Goal: Check status: Check status

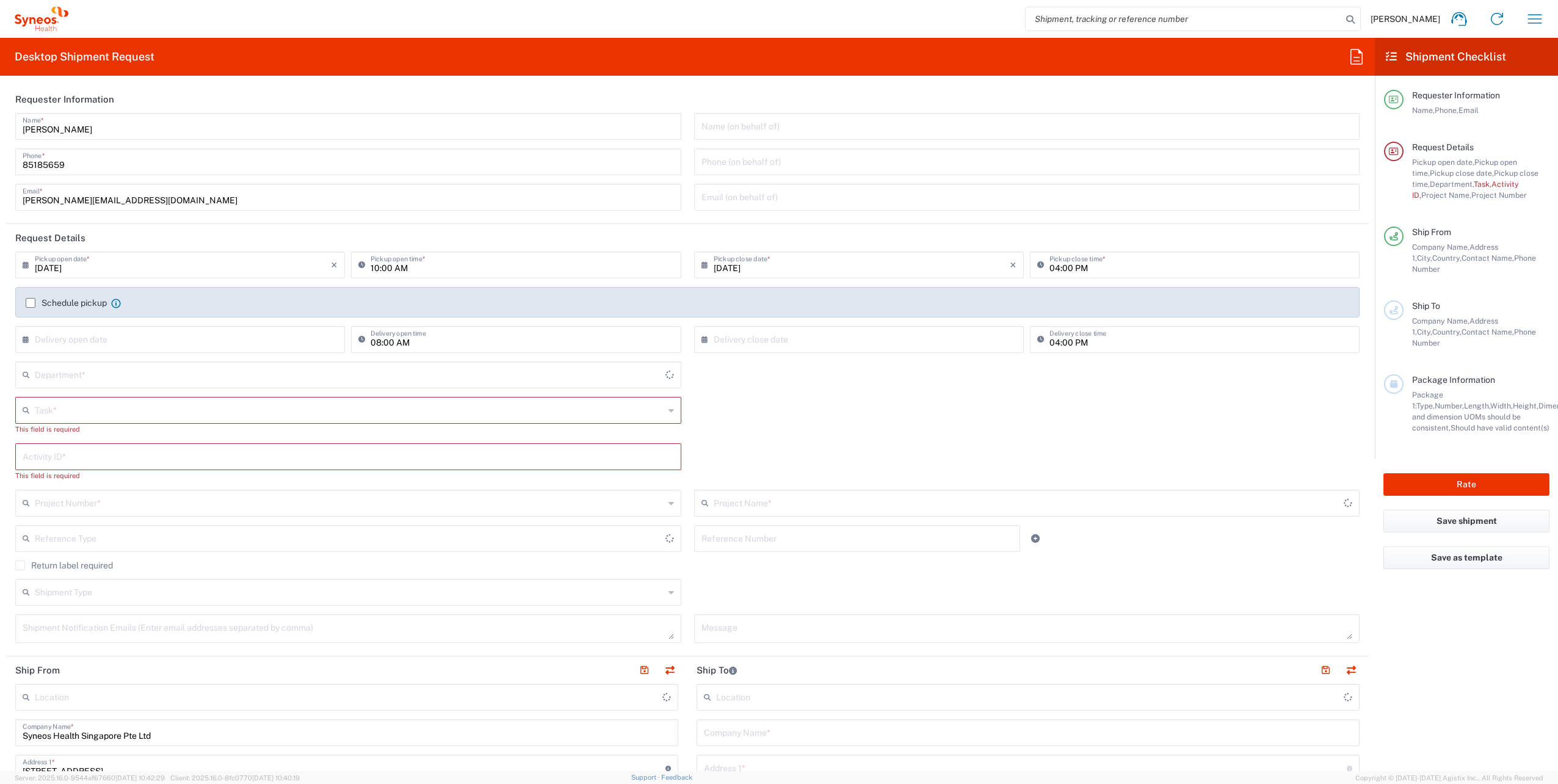
type input "4510"
type input "[GEOGRAPHIC_DATA]"
type input "Syneos Health Singapore PteLtd"
click at [1544, 25] on button "button" at bounding box center [1535, 19] width 30 height 30
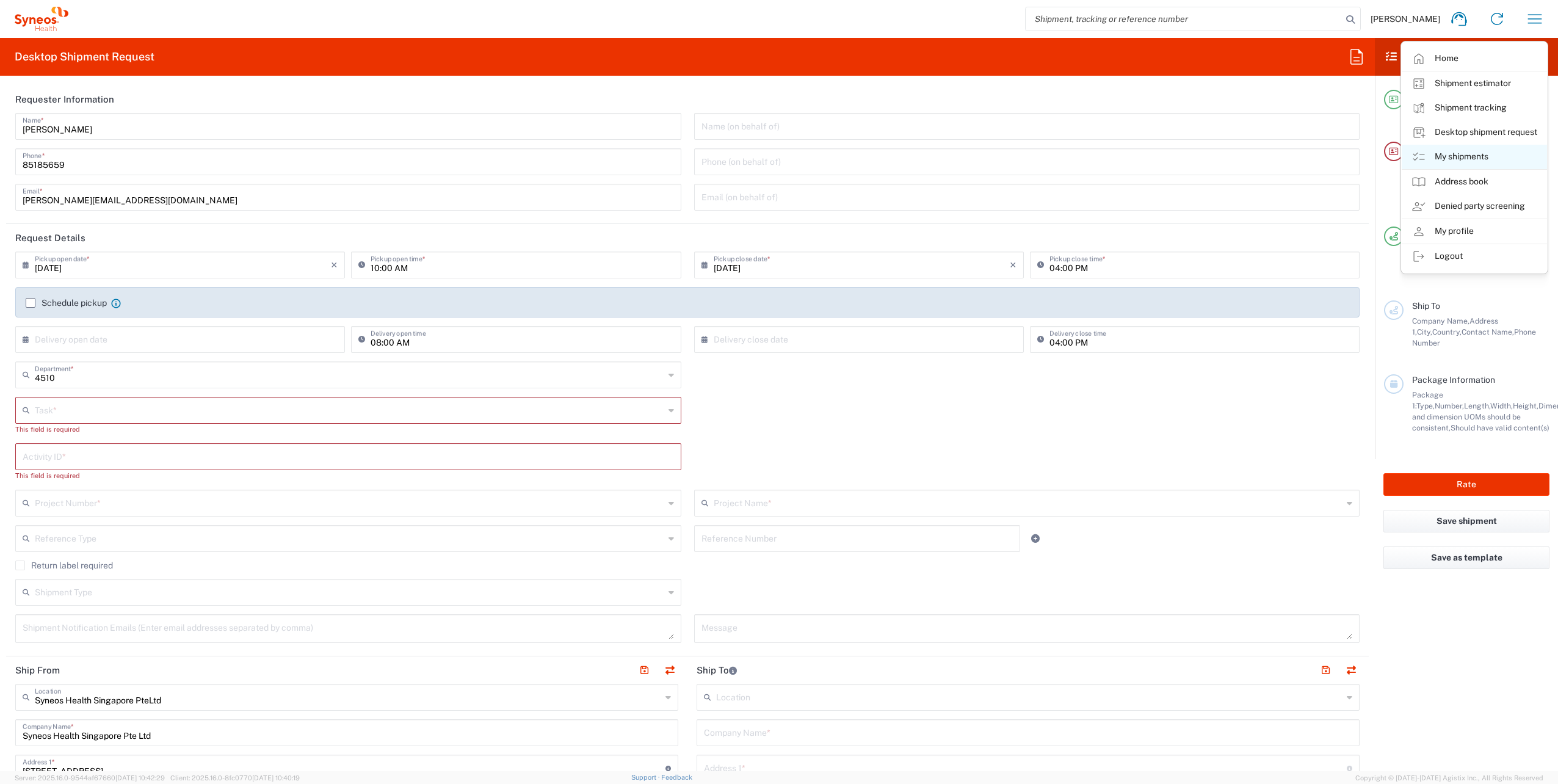
click at [1466, 162] on link "My shipments" at bounding box center [1475, 156] width 145 height 25
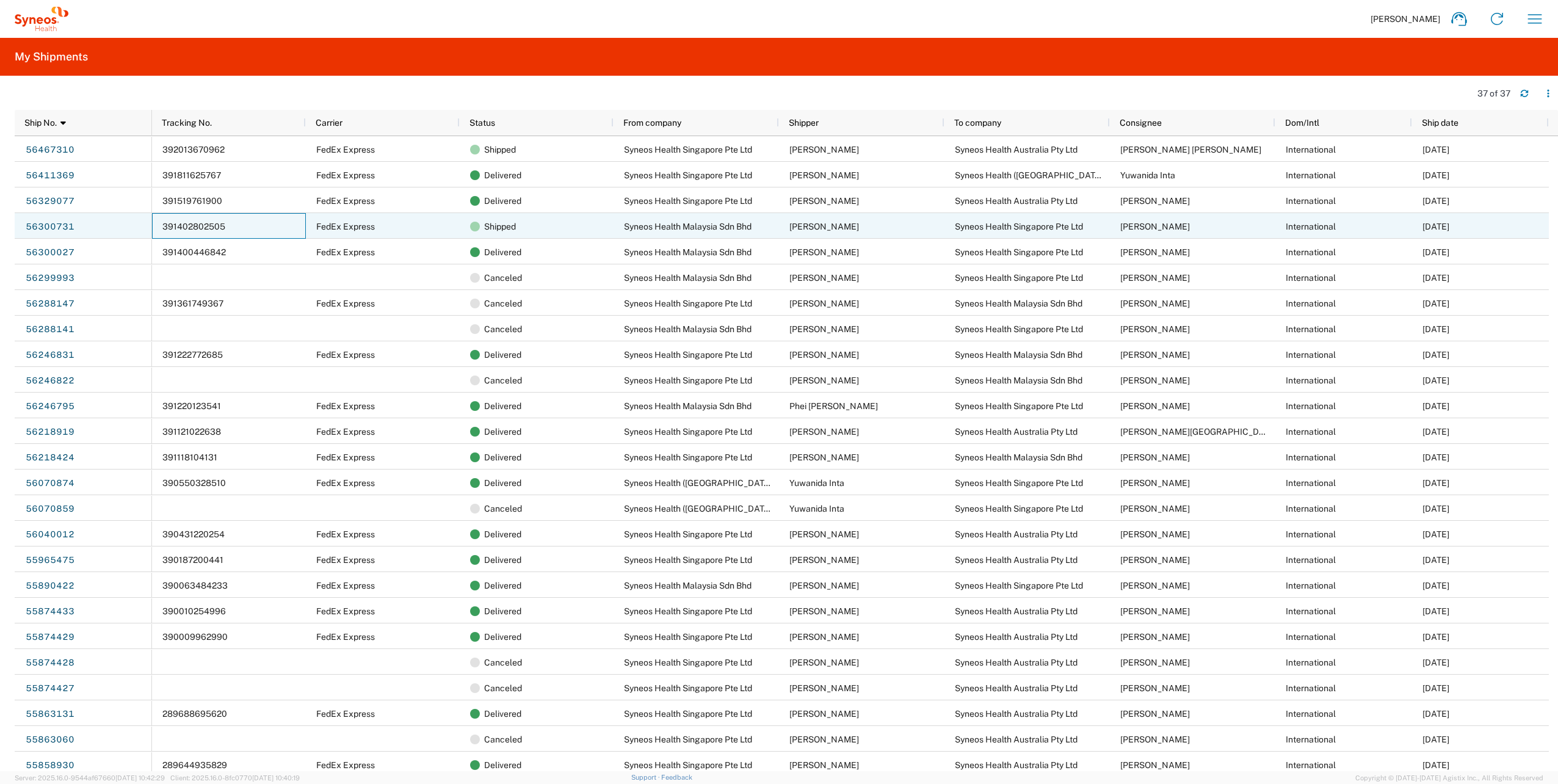
click at [241, 228] on div "391402802505" at bounding box center [229, 226] width 154 height 25
